Goal: Book appointment/travel/reservation

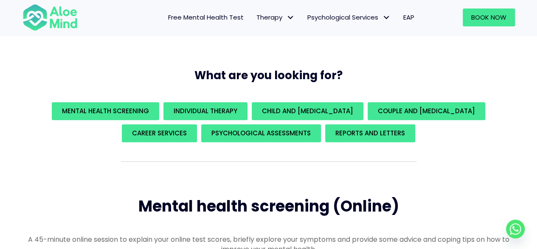
scroll to position [127, 0]
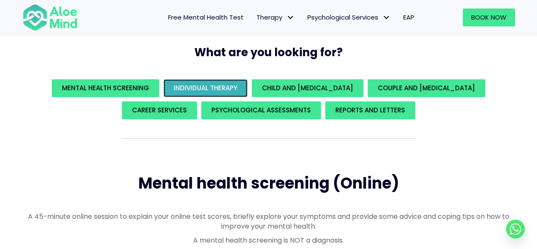
click at [234, 90] on span "Individual Therapy" at bounding box center [206, 87] width 64 height 9
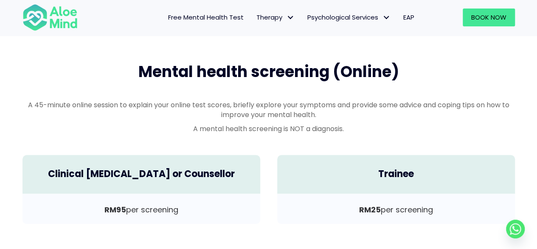
scroll to position [156, 0]
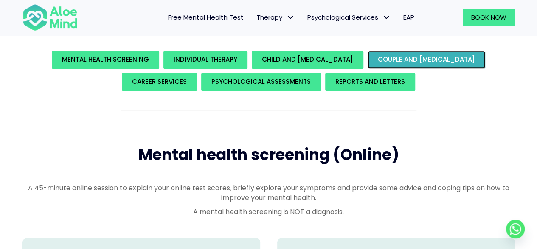
click at [407, 58] on span "Couple and family therapy" at bounding box center [426, 59] width 97 height 9
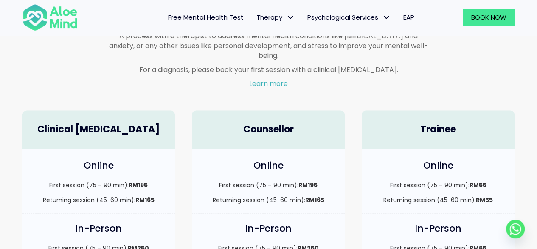
scroll to position [535, 0]
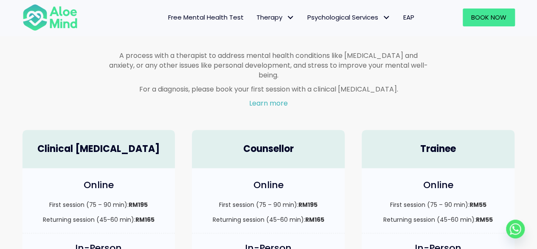
click at [203, 16] on span "Free Mental Health Test" at bounding box center [206, 17] width 76 height 9
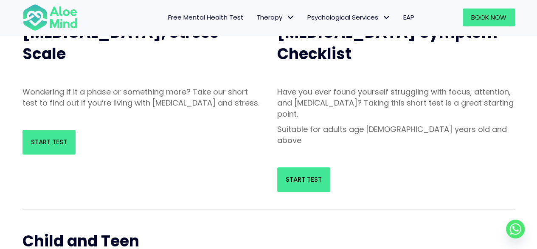
scroll to position [170, 0]
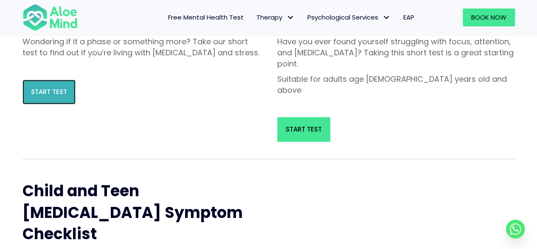
click at [61, 104] on link "Start Test" at bounding box center [49, 91] width 53 height 25
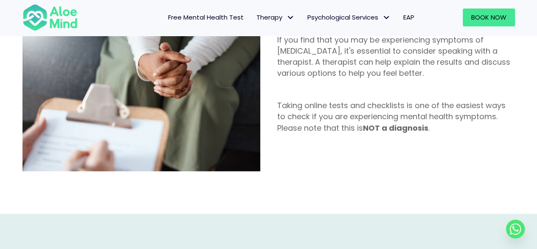
scroll to position [382, 0]
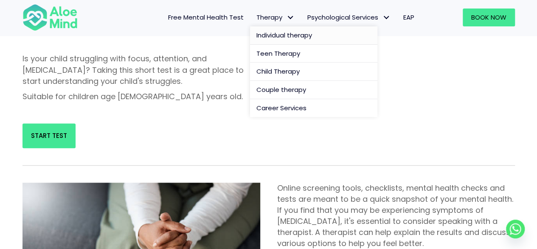
click at [285, 37] on span "Individual therapy" at bounding box center [285, 35] width 56 height 9
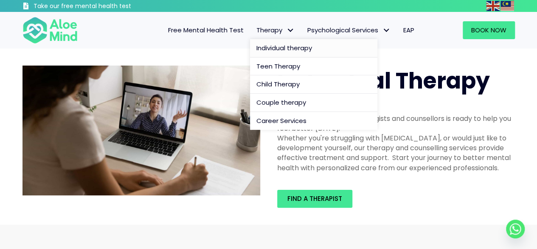
click at [283, 43] on span "Individual therapy" at bounding box center [285, 47] width 56 height 9
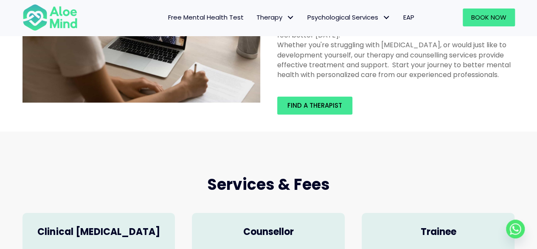
scroll to position [85, 0]
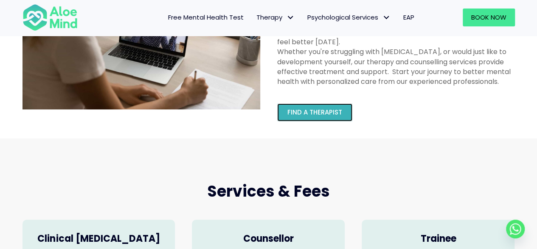
click at [301, 107] on link "Find a therapist" at bounding box center [314, 112] width 75 height 18
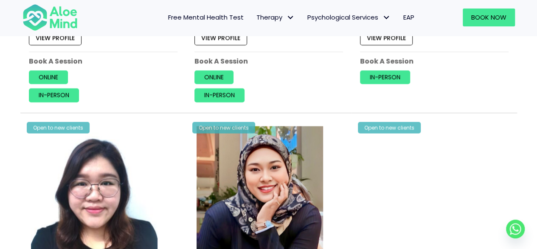
scroll to position [2252, 0]
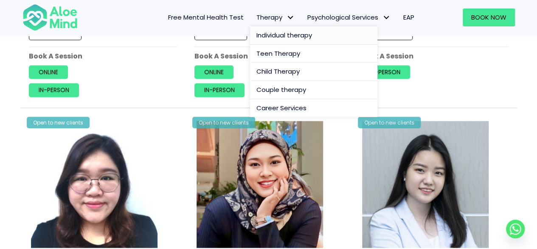
click at [268, 37] on span "Individual therapy" at bounding box center [285, 35] width 56 height 9
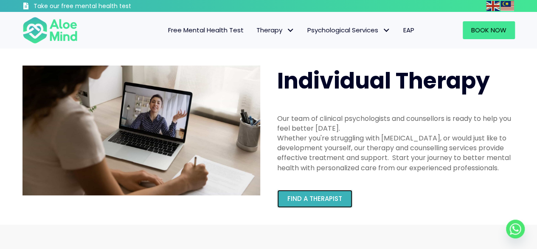
click at [313, 193] on link "Find a therapist" at bounding box center [314, 198] width 75 height 18
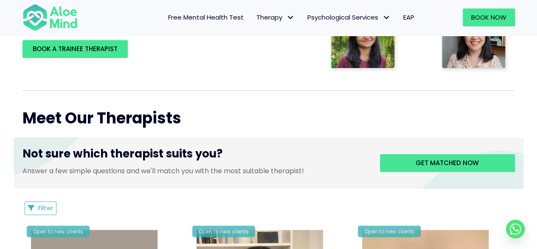
scroll to position [255, 0]
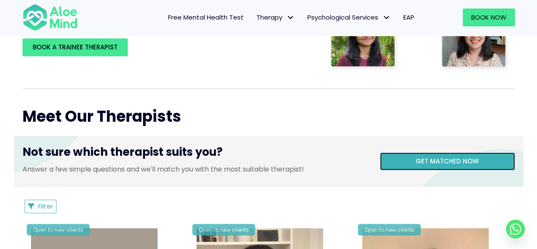
click at [424, 158] on span "Get matched now" at bounding box center [447, 160] width 63 height 9
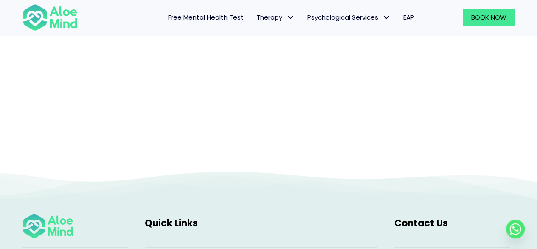
scroll to position [130, 0]
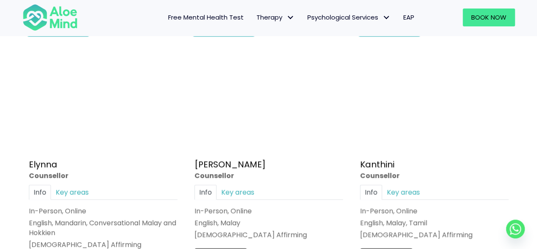
scroll to position [467, 0]
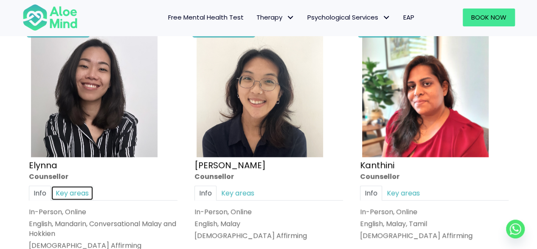
click at [57, 190] on link "Key areas" at bounding box center [72, 192] width 42 height 15
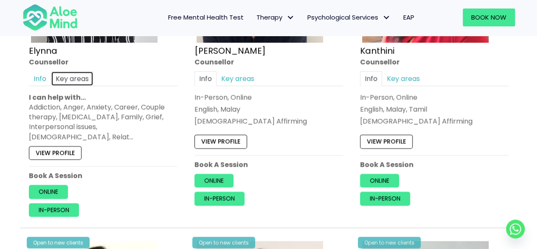
scroll to position [595, 0]
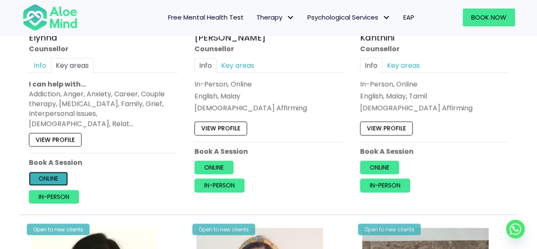
click at [48, 172] on link "Online" at bounding box center [48, 179] width 39 height 14
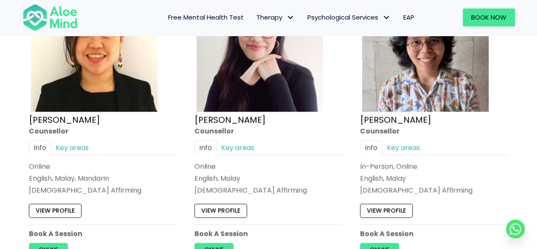
scroll to position [850, 0]
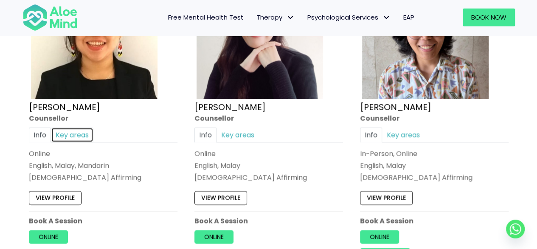
click at [72, 127] on link "Key areas" at bounding box center [72, 134] width 42 height 15
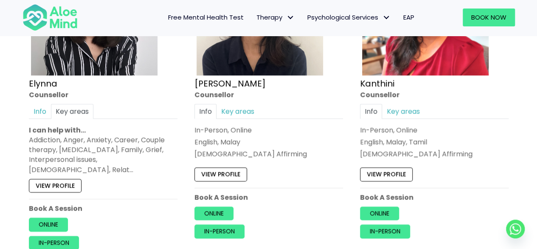
scroll to position [552, 0]
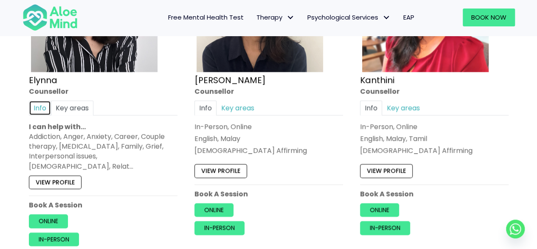
click at [42, 111] on link "Info" at bounding box center [40, 107] width 22 height 15
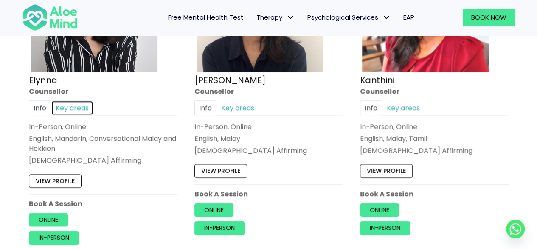
click at [67, 109] on link "Key areas" at bounding box center [72, 107] width 42 height 15
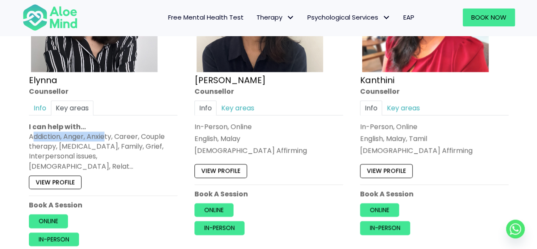
drag, startPoint x: 31, startPoint y: 135, endPoint x: 105, endPoint y: 139, distance: 74.0
click at [105, 139] on div "Addiction, Anger, Anxiety, Career, Couple therapy, [MEDICAL_DATA], Family, Grie…" at bounding box center [103, 151] width 149 height 40
click at [61, 175] on link "View profile" at bounding box center [55, 182] width 53 height 14
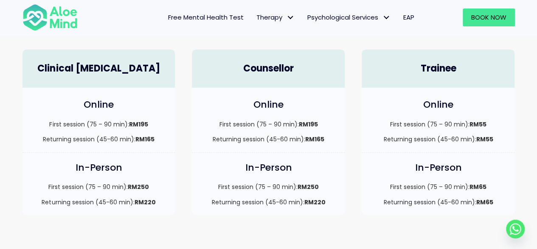
scroll to position [212, 0]
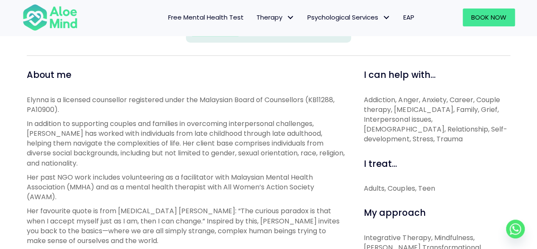
scroll to position [297, 0]
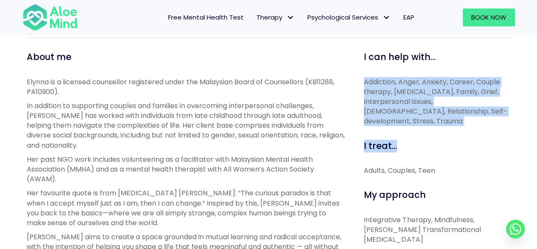
drag, startPoint x: 365, startPoint y: 82, endPoint x: 507, endPoint y: 117, distance: 145.8
click at [462, 114] on span "Addiction, Anger, Anxiety, Career, Couple therapy, Depression, Family, Grief, I…" at bounding box center [435, 101] width 143 height 49
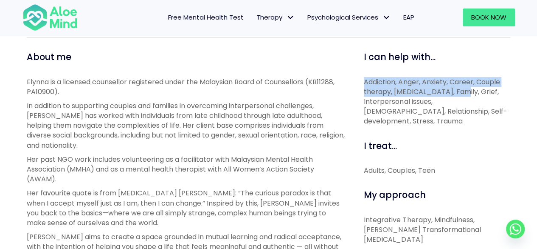
drag, startPoint x: 365, startPoint y: 78, endPoint x: 458, endPoint y: 87, distance: 93.0
click at [458, 87] on span "Addiction, Anger, Anxiety, Career, Couple therapy, Depression, Family, Grief, I…" at bounding box center [435, 101] width 143 height 49
copy span "Addiction, Anger, Anxiety, Career, Couple therapy, Depression, Family,"
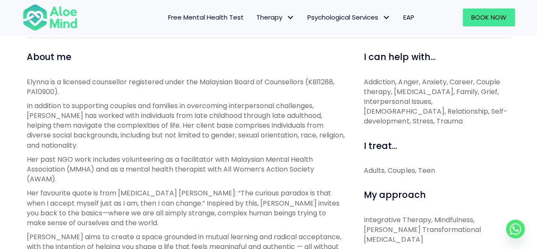
click at [479, 113] on p "Addiction, Anger, Anxiety, Career, Couple therapy, Depression, Family, Grief, I…" at bounding box center [437, 101] width 147 height 49
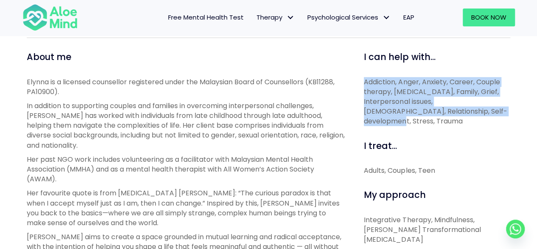
drag, startPoint x: 478, startPoint y: 110, endPoint x: 359, endPoint y: 80, distance: 123.5
copy span "Addiction, Anger, Anxiety, Career, Couple therapy, Depression, Family, Grief, I…"
click at [489, 11] on link "Book Now" at bounding box center [489, 17] width 52 height 18
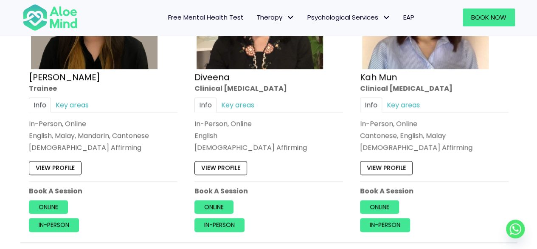
scroll to position [552, 0]
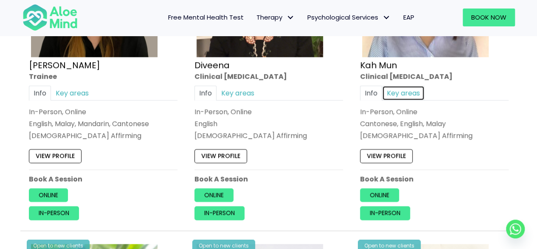
click at [401, 91] on link "Key areas" at bounding box center [403, 92] width 42 height 15
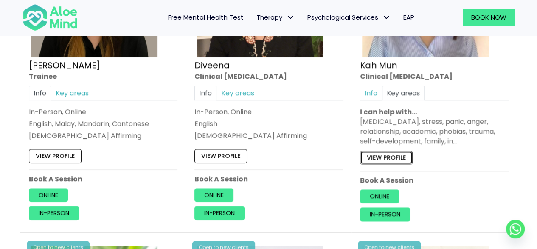
click at [378, 158] on link "View profile" at bounding box center [386, 157] width 53 height 14
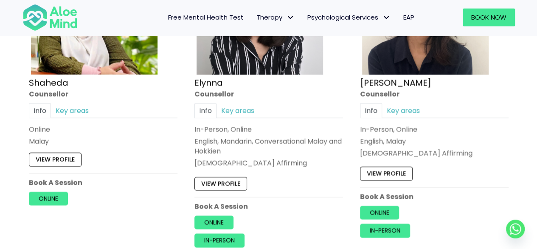
scroll to position [850, 0]
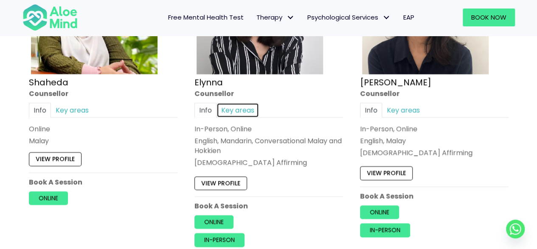
click at [232, 105] on link "Key areas" at bounding box center [238, 109] width 42 height 15
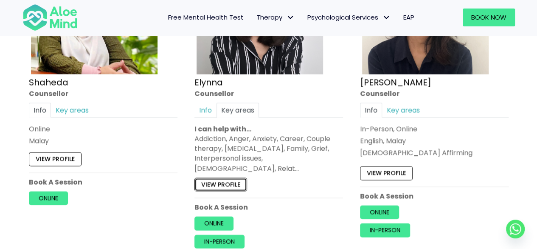
click at [216, 177] on link "View profile" at bounding box center [221, 184] width 53 height 14
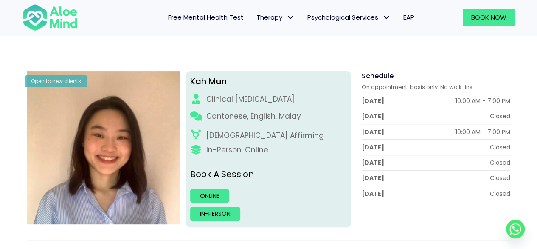
scroll to position [85, 0]
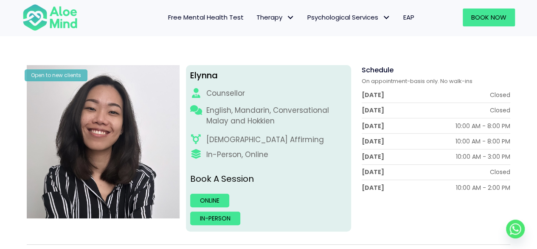
scroll to position [127, 0]
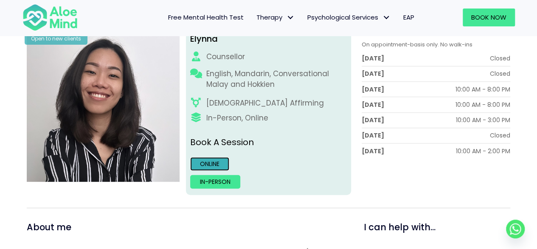
click at [196, 163] on link "Online" at bounding box center [209, 164] width 39 height 14
